Goal: Information Seeking & Learning: Learn about a topic

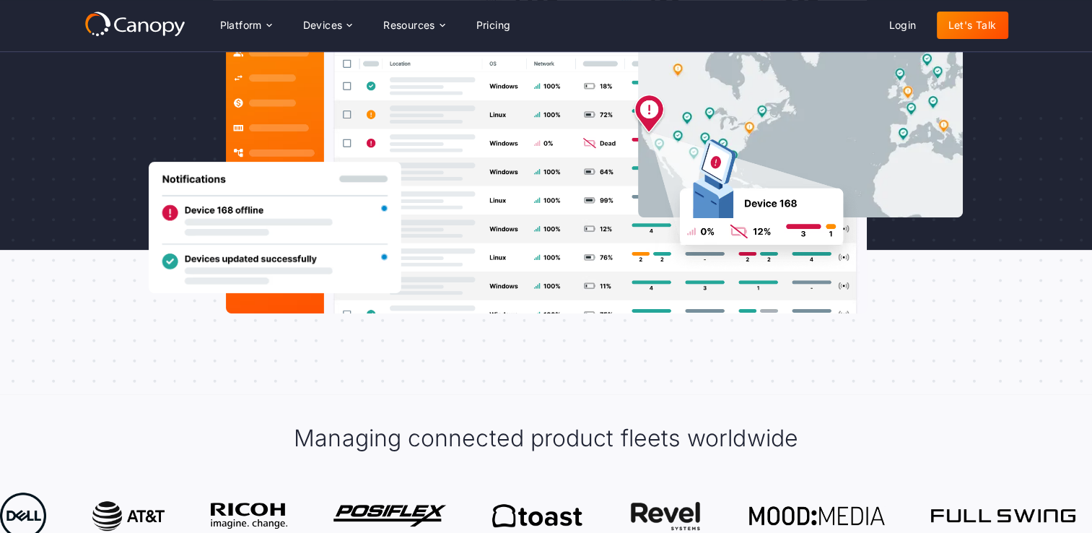
scroll to position [217, 0]
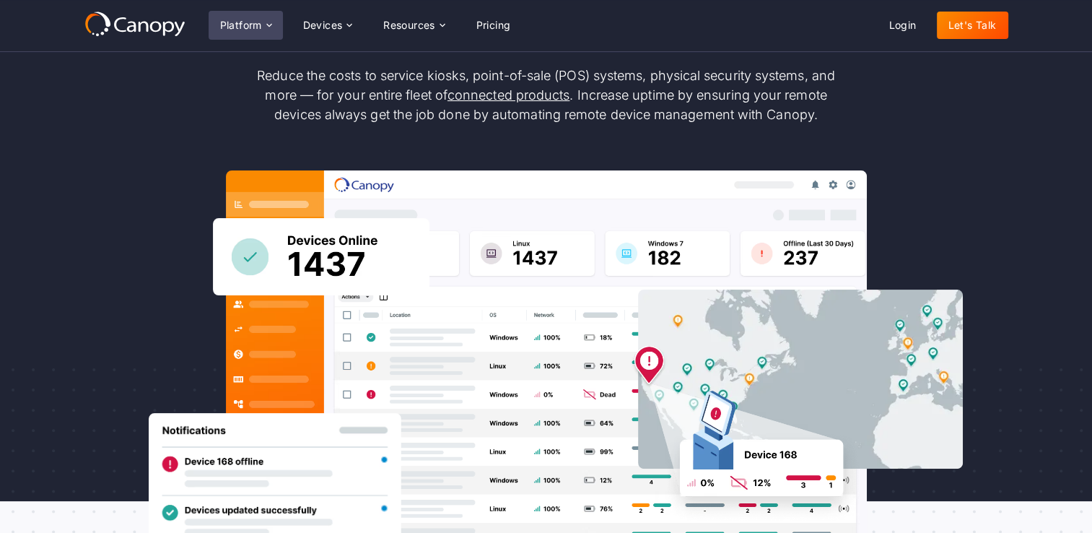
click at [269, 28] on icon at bounding box center [269, 25] width 12 height 12
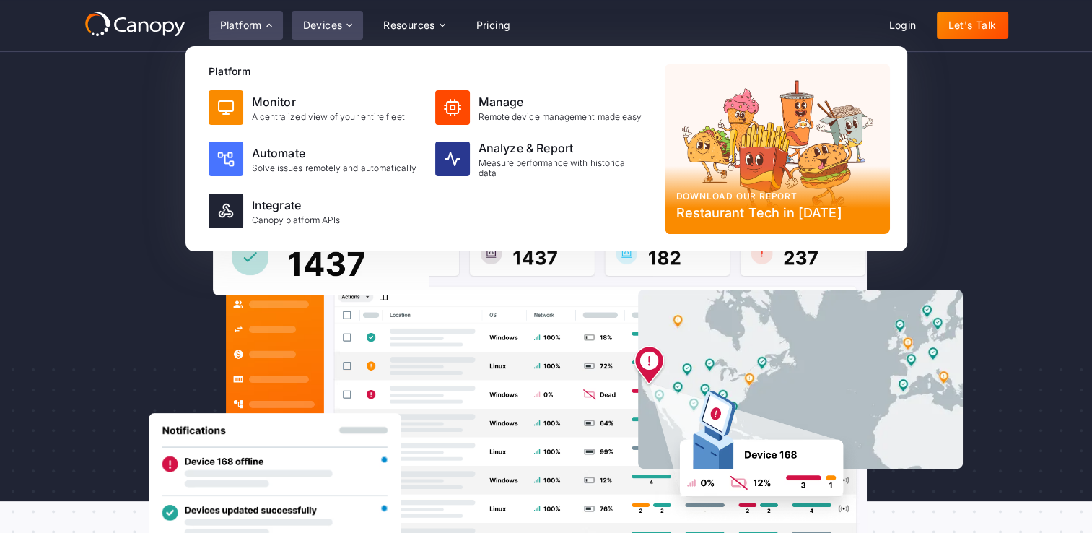
click at [297, 30] on div "Devices" at bounding box center [328, 25] width 72 height 29
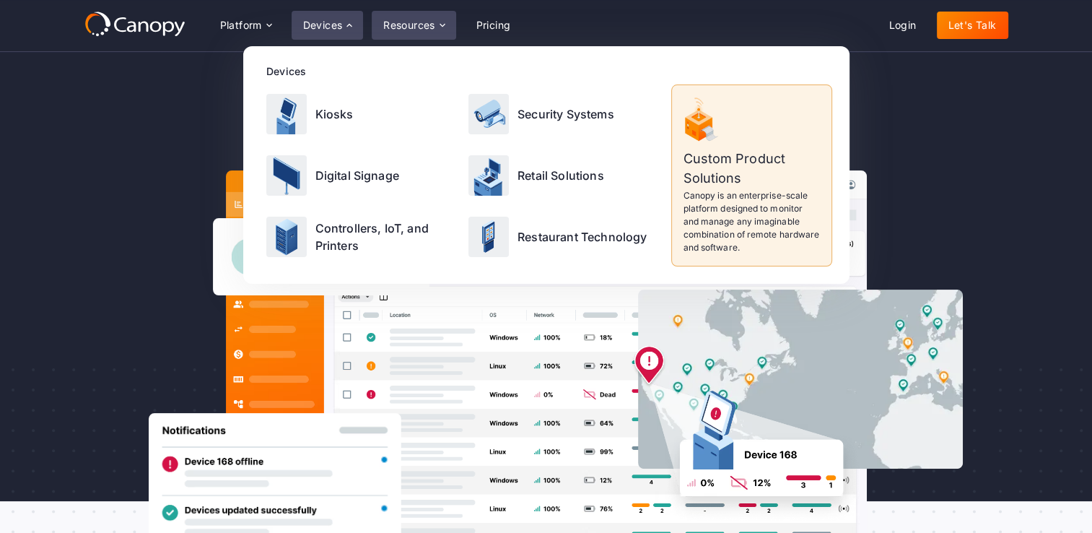
click at [384, 26] on div "Resources" at bounding box center [409, 25] width 52 height 10
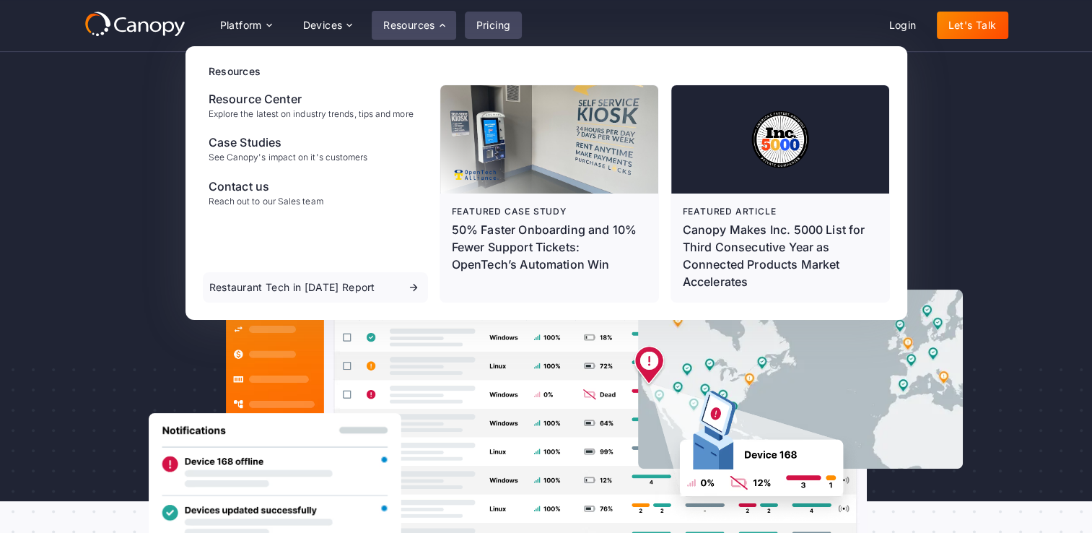
click at [515, 32] on link "Pricing" at bounding box center [494, 25] width 58 height 27
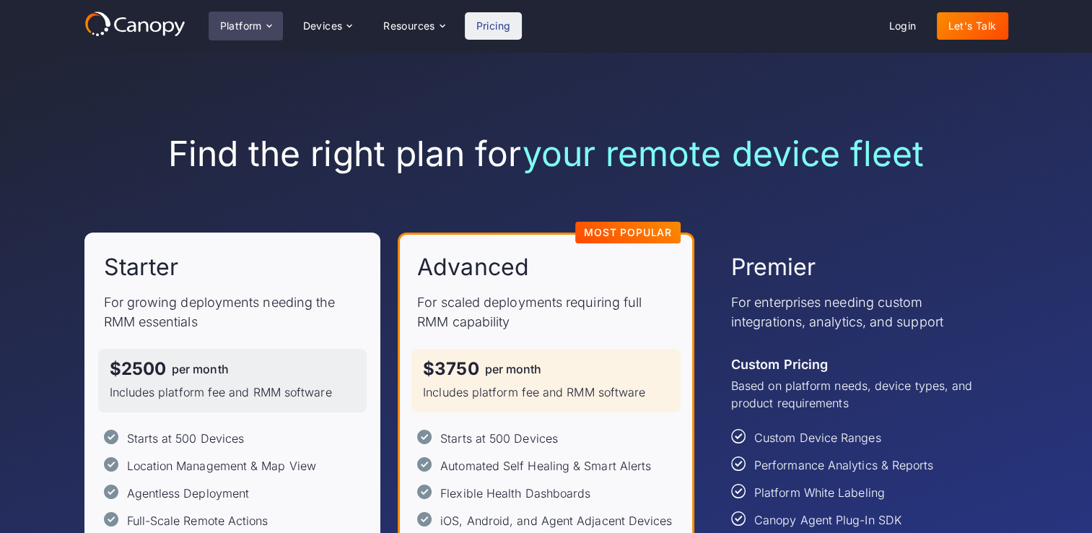
click at [230, 32] on div "Platform" at bounding box center [246, 26] width 74 height 29
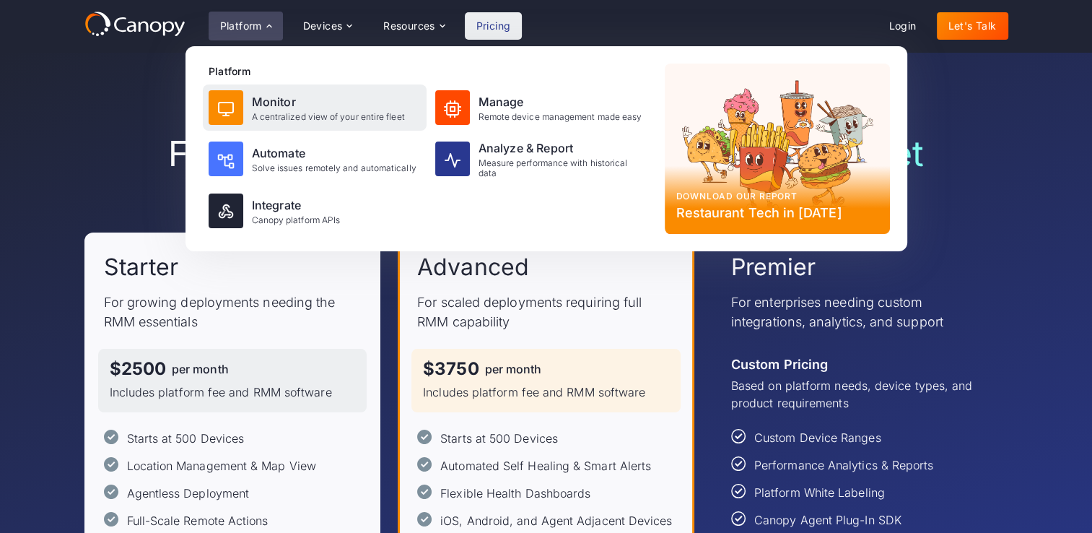
click at [266, 115] on div "A centralized view of your entire fleet" at bounding box center [328, 117] width 153 height 10
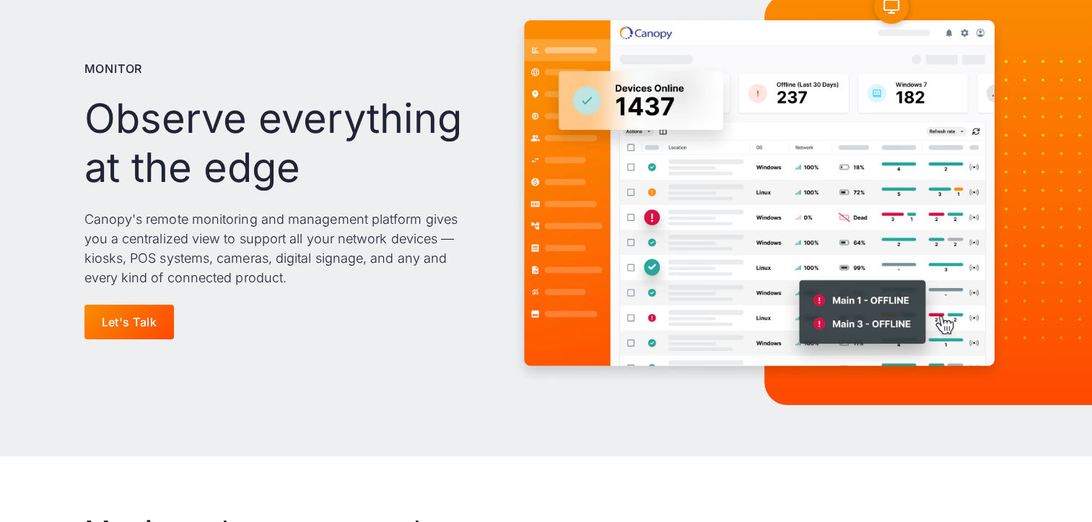
scroll to position [144, 0]
